Goal: Find specific page/section: Find specific page/section

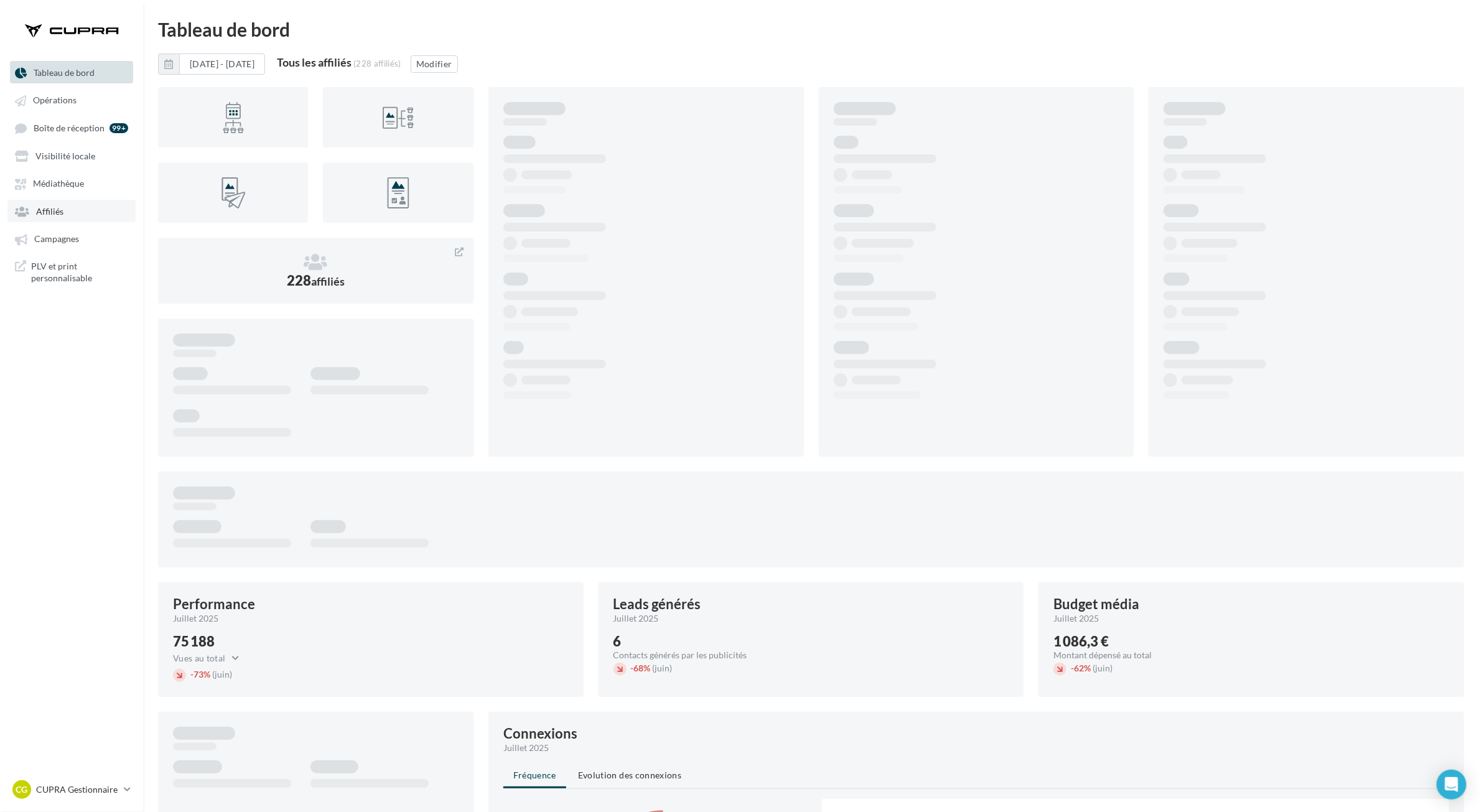
click at [35, 223] on ul "Tableau de bord Opérations Boîte de réception 99+ Visibilité locale Affiliés" at bounding box center [71, 175] width 142 height 237
click at [45, 213] on span "Affiliés" at bounding box center [49, 211] width 27 height 11
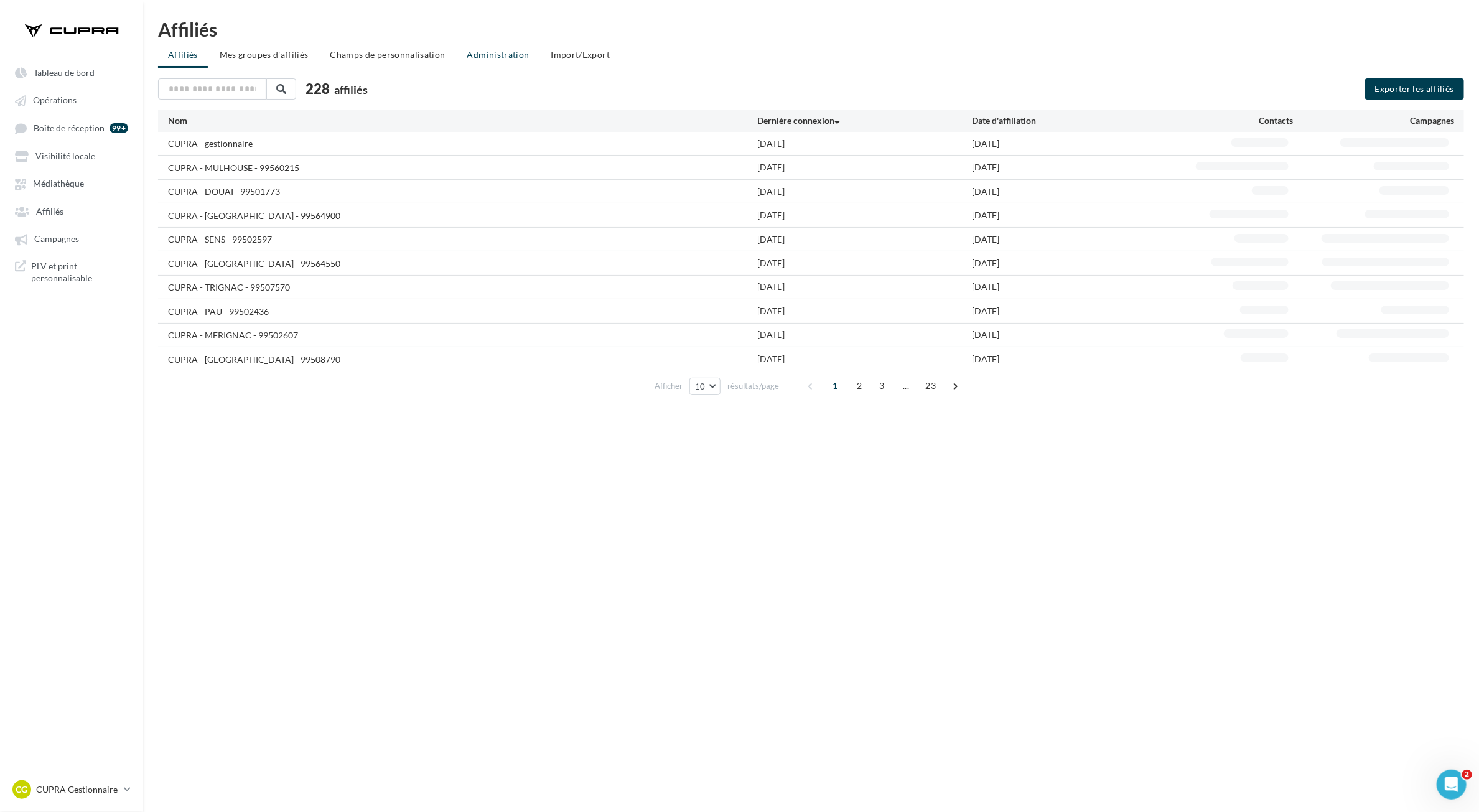
click at [496, 50] on span "Administration" at bounding box center [498, 54] width 63 height 11
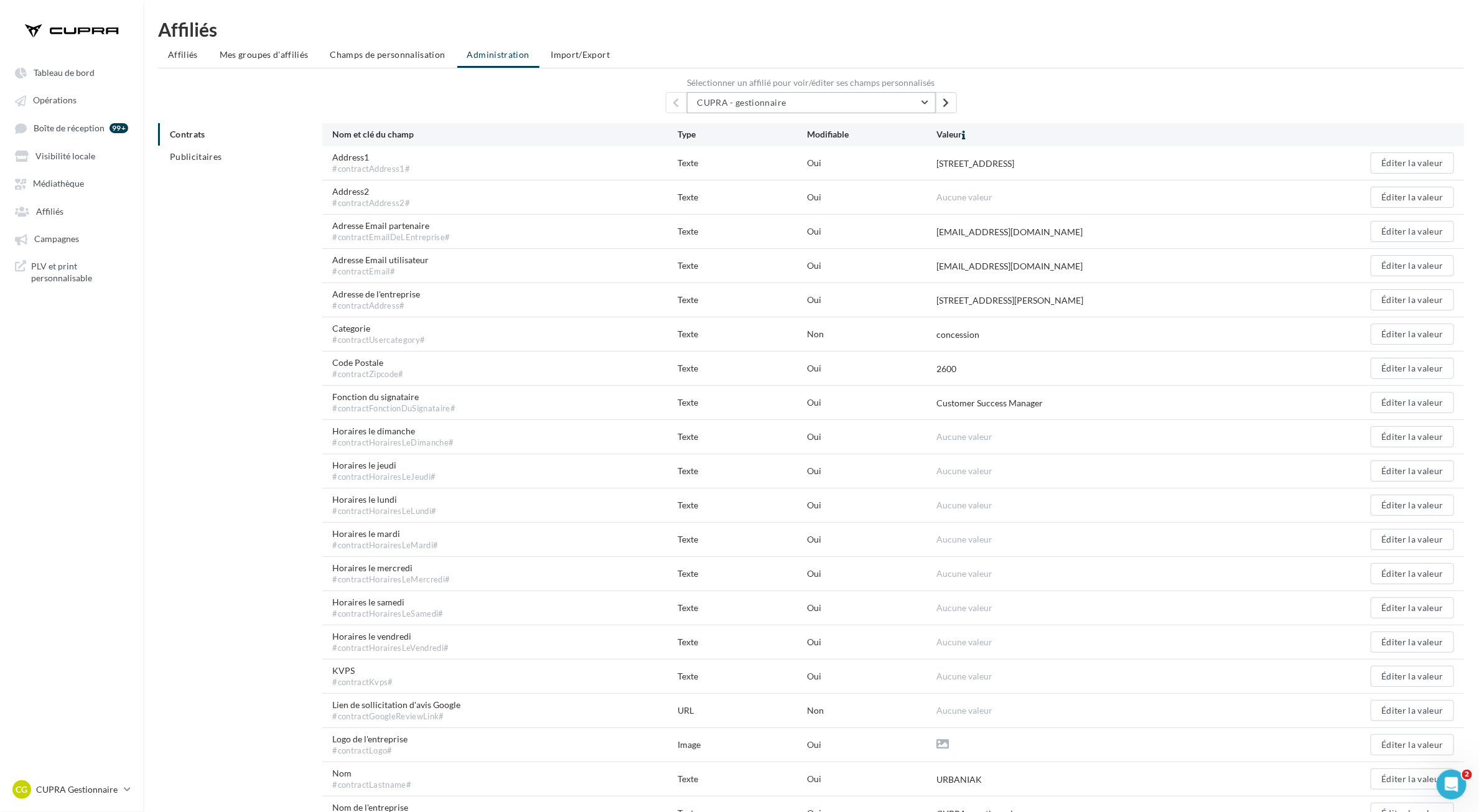
click at [789, 100] on button "CUPRA - gestionnaire" at bounding box center [811, 103] width 249 height 21
drag, startPoint x: 789, startPoint y: 100, endPoint x: 659, endPoint y: 69, distance: 133.6
click at [667, 91] on div "Sélectionner un affilié pour voir/éditer ses champs personnalisés * CUPRA - ges…" at bounding box center [811, 95] width 1307 height 35
type input "****"
click at [676, 110] on div "**** CUPRA - RONC Q CEDEX - 99507600" at bounding box center [811, 103] width 1307 height 21
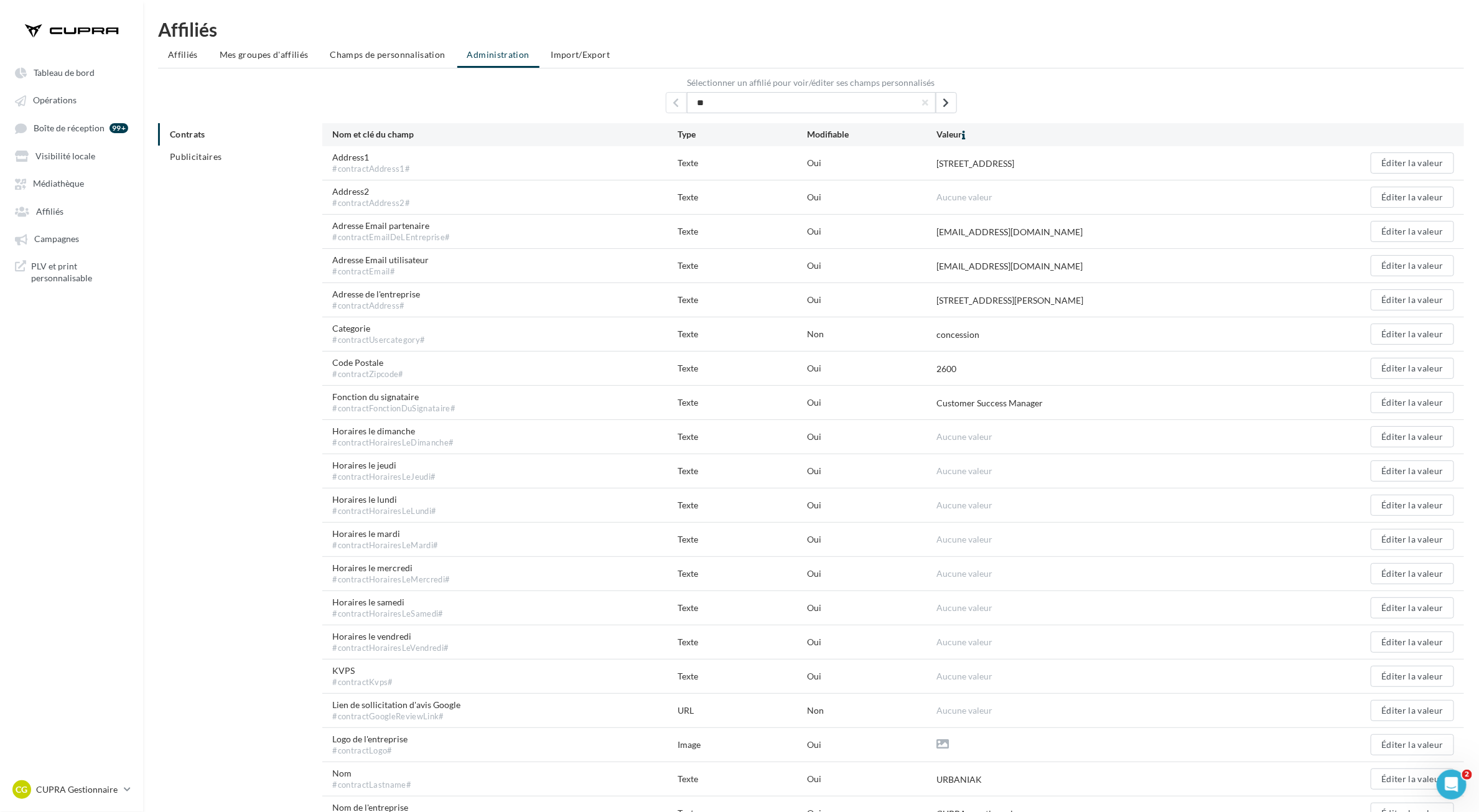
type input "*"
drag, startPoint x: 812, startPoint y: 112, endPoint x: 657, endPoint y: 112, distance: 155.0
click at [796, 112] on input "text" at bounding box center [811, 103] width 249 height 21
click at [501, 63] on ul "Affiliés Mes groupes d'affiliés Champs de personnalisation Administration Impor…" at bounding box center [811, 56] width 1307 height 25
click at [833, 103] on button "CUPRA - gestionnaire" at bounding box center [811, 103] width 249 height 21
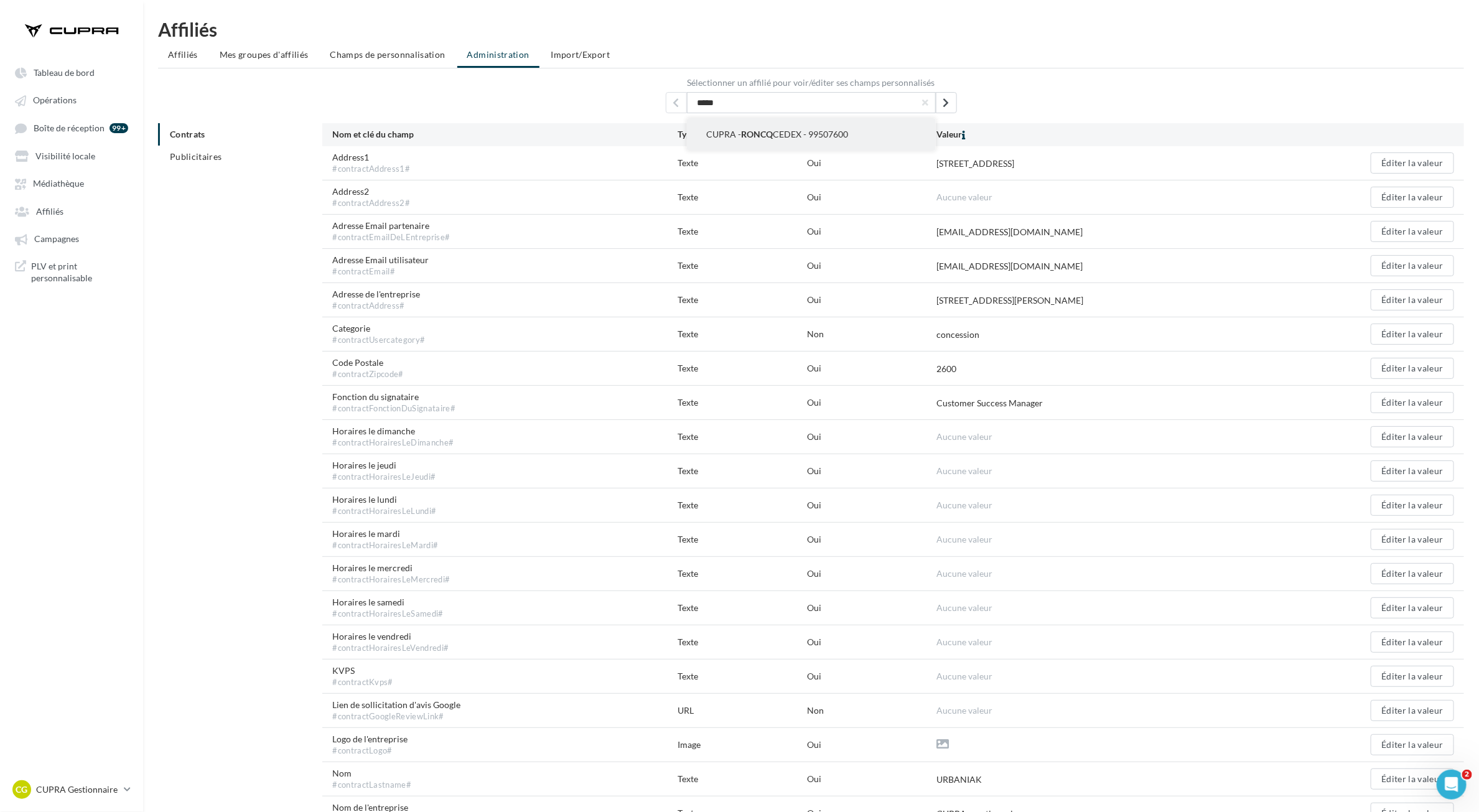
type input "*****"
click at [844, 131] on span "CUPRA - RONCQ CEDEX - 99507600" at bounding box center [778, 134] width 142 height 11
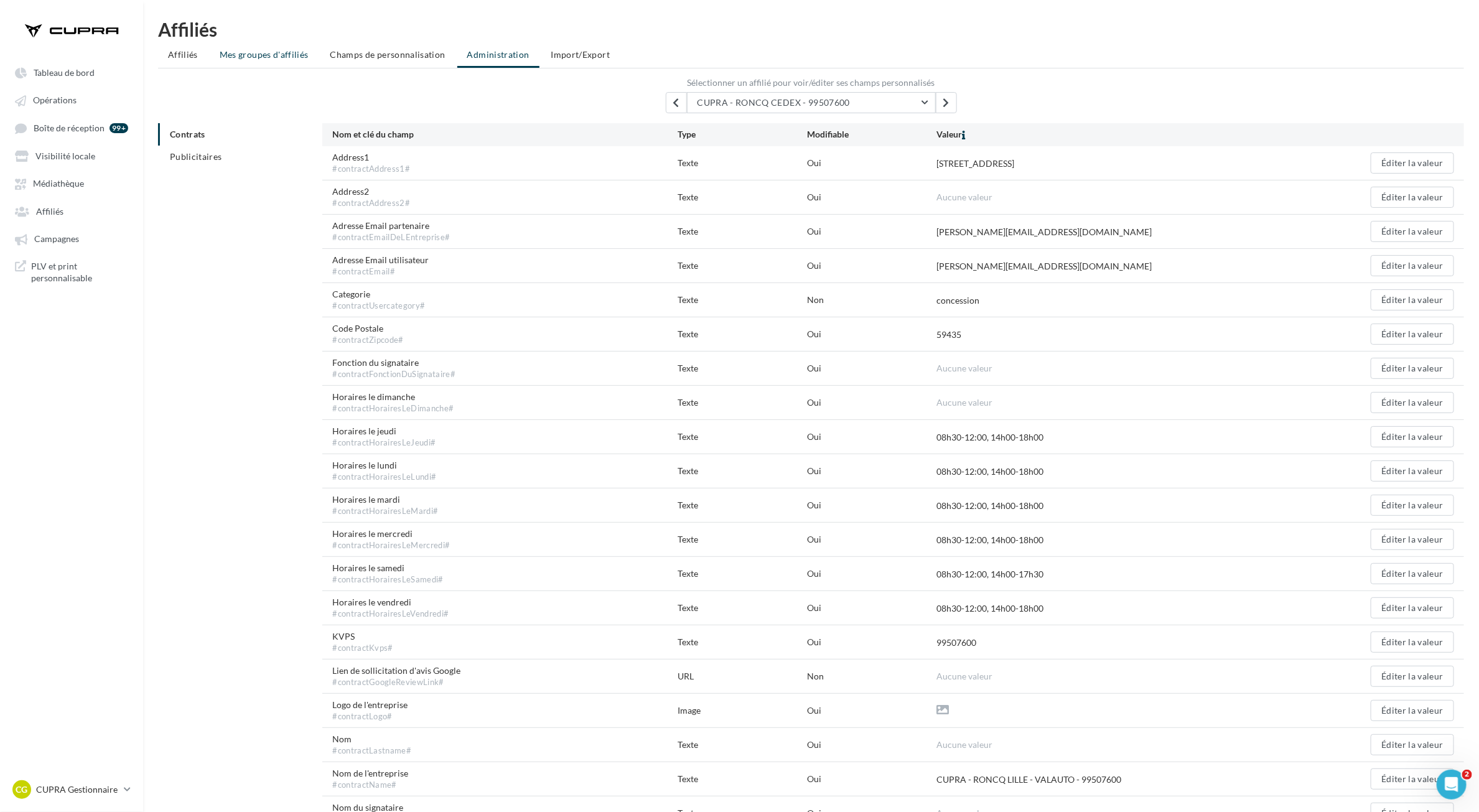
click at [239, 54] on span "Mes groupes d'affiliés" at bounding box center [264, 54] width 89 height 11
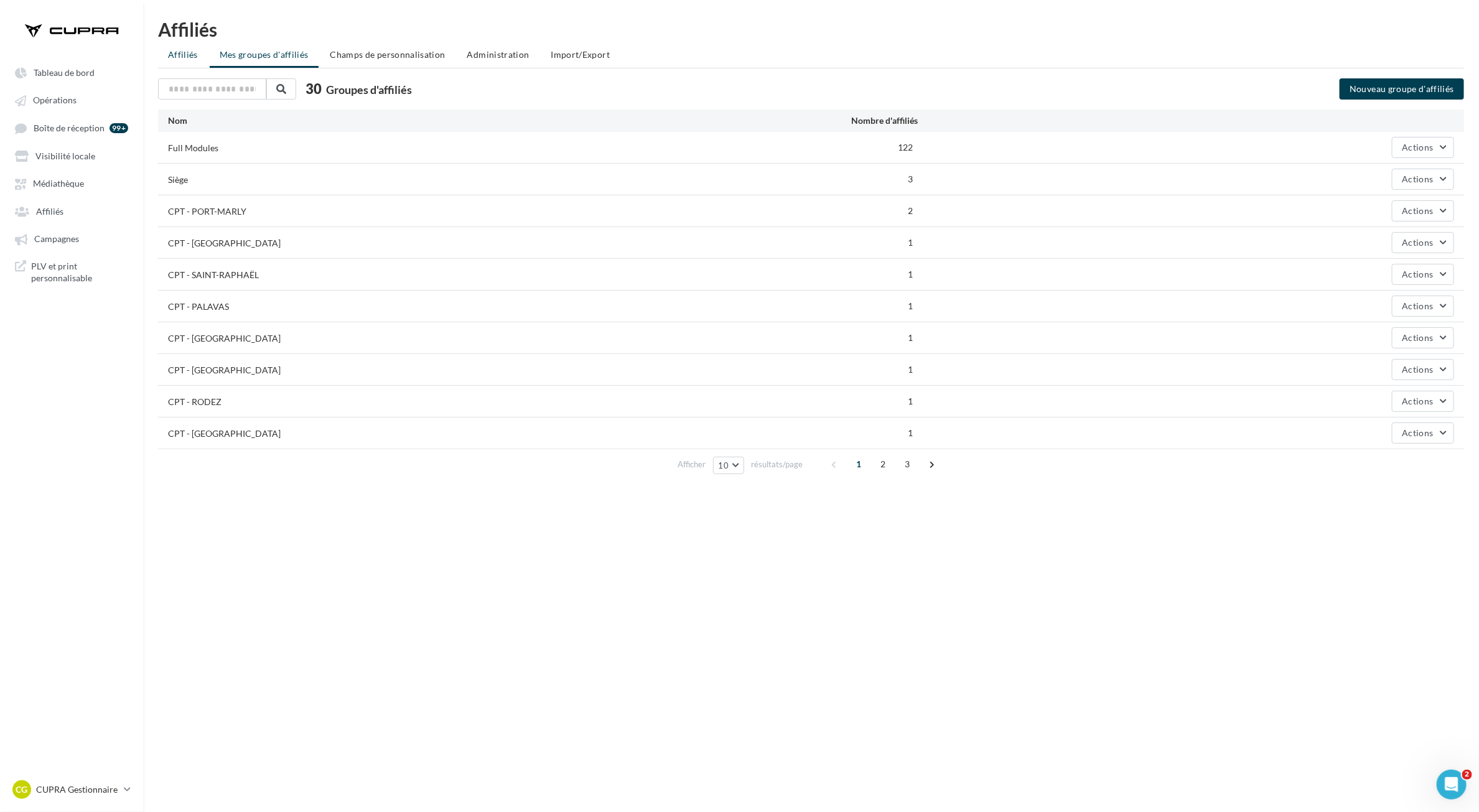
click at [187, 57] on span "Affiliés" at bounding box center [183, 54] width 30 height 11
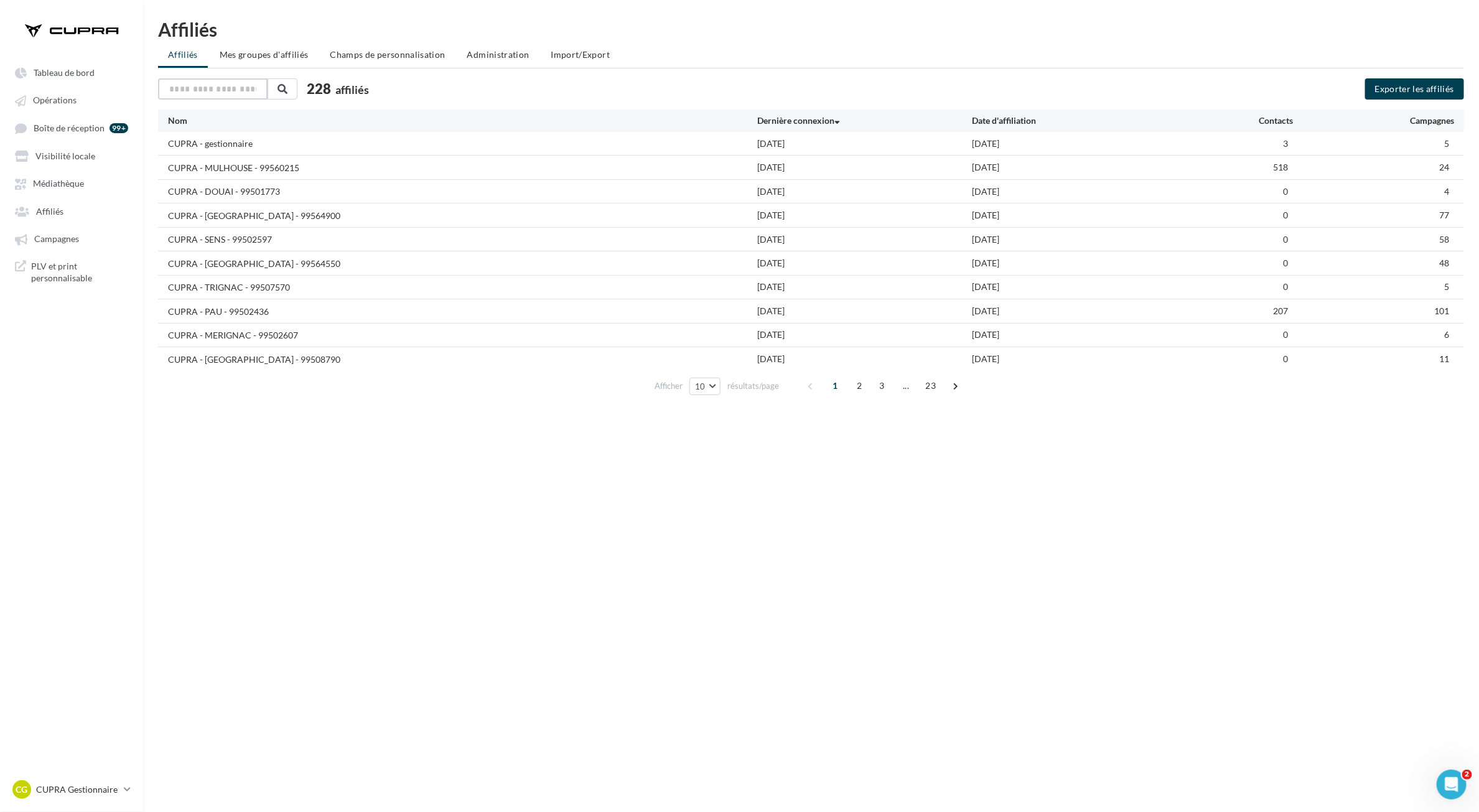
click at [237, 95] on input "text" at bounding box center [212, 89] width 109 height 21
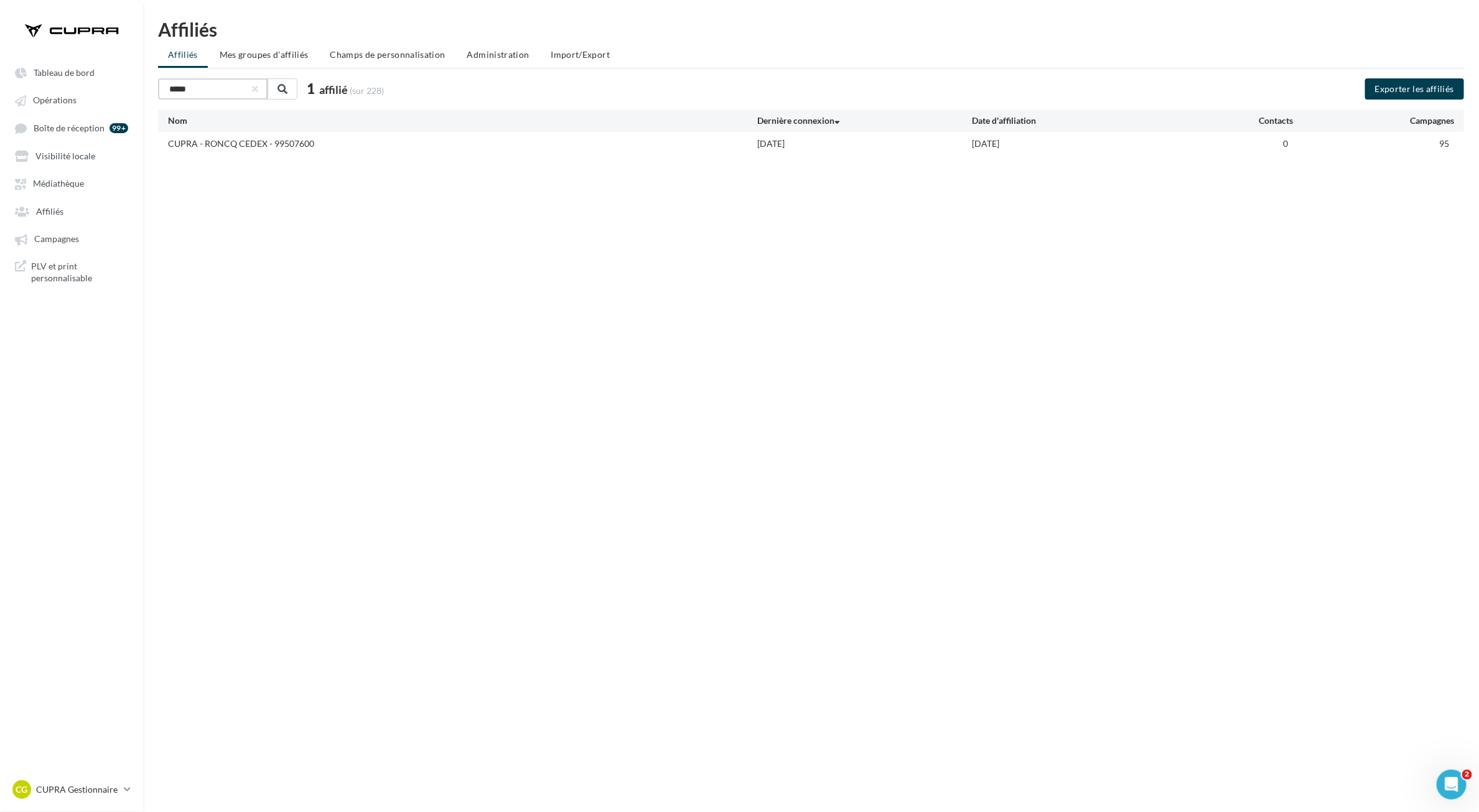
type input "*****"
drag, startPoint x: 321, startPoint y: 148, endPoint x: 166, endPoint y: 137, distance: 155.4
click at [166, 137] on div "CUPRA - RONCQ CEDEX - 99507600 [DATE] [DATE] 0 95" at bounding box center [811, 143] width 1307 height 23
click at [199, 142] on div "CUPRA - RONCQ CEDEX - 99507600" at bounding box center [241, 144] width 147 height 13
click at [1345, 107] on div "***** 1 affilié (sur 228) Exporter les affiliés Nom Dernière connexion Date d'a…" at bounding box center [811, 116] width 1307 height 76
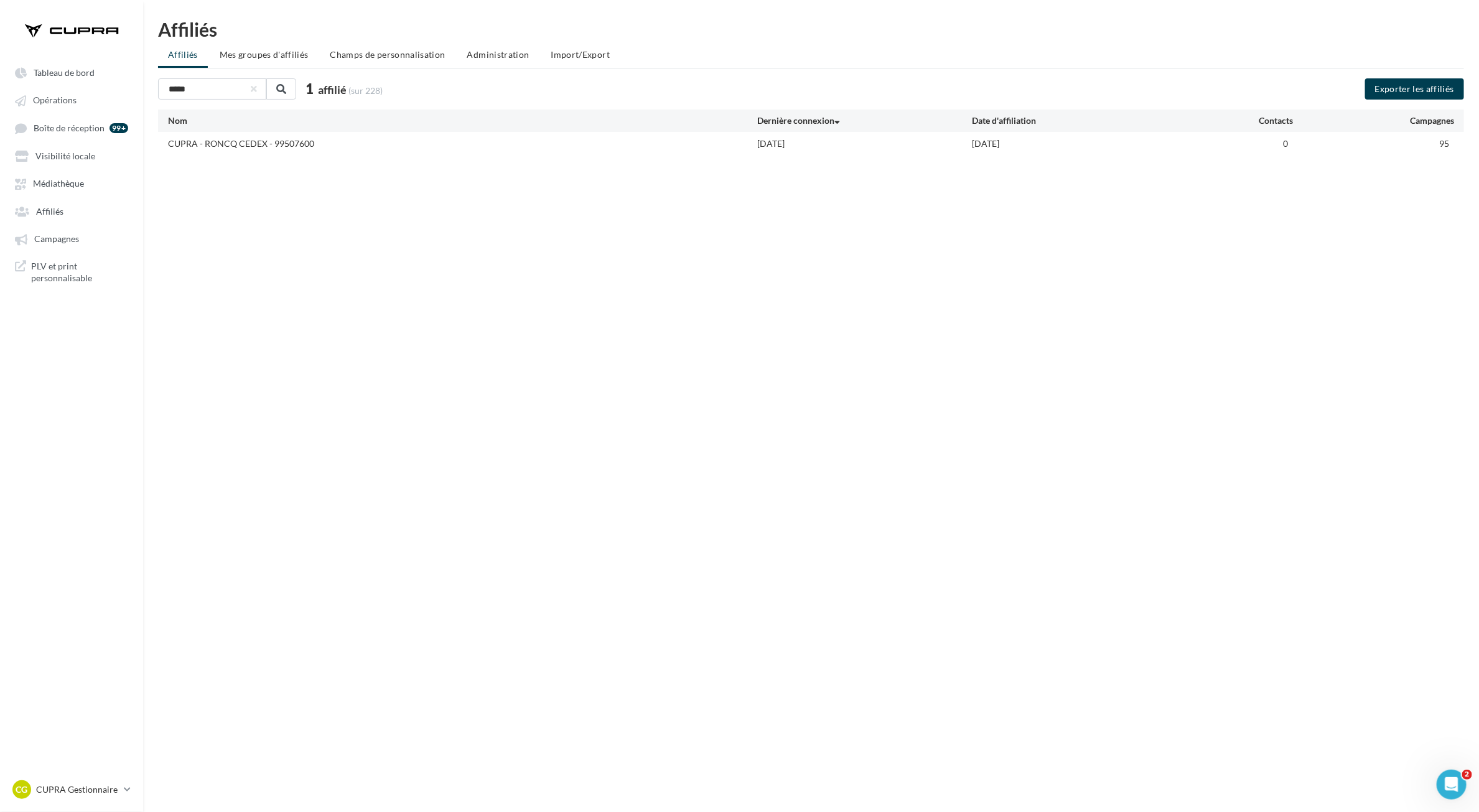
drag, startPoint x: 162, startPoint y: 145, endPoint x: 234, endPoint y: 145, distance: 72.0
click at [234, 145] on div "CUPRA - RONCQ CEDEX - 99507600 [DATE] [DATE] 0 95" at bounding box center [811, 143] width 1307 height 23
copy div "CUPRA - RONCQ"
